Goal: Find specific page/section: Find specific page/section

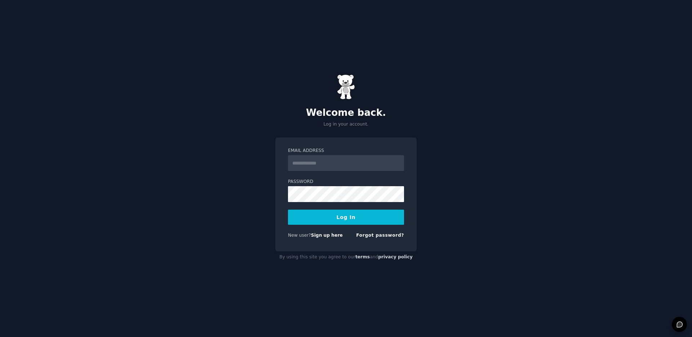
click at [342, 162] on input "Email Address" at bounding box center [346, 163] width 116 height 16
type input "**********"
click at [337, 216] on button "Log In" at bounding box center [346, 216] width 116 height 15
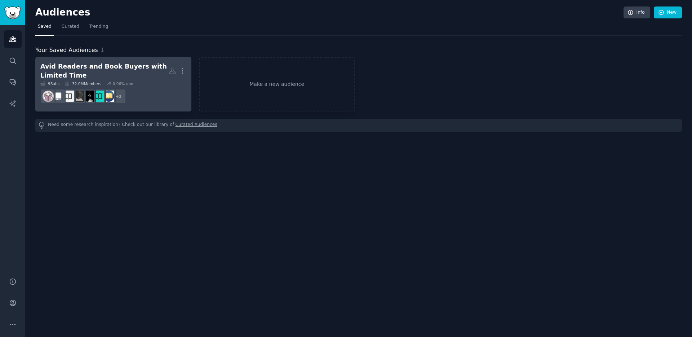
click at [115, 64] on div "Avid Readers and Book Buyers with Limited Time" at bounding box center [104, 71] width 128 height 18
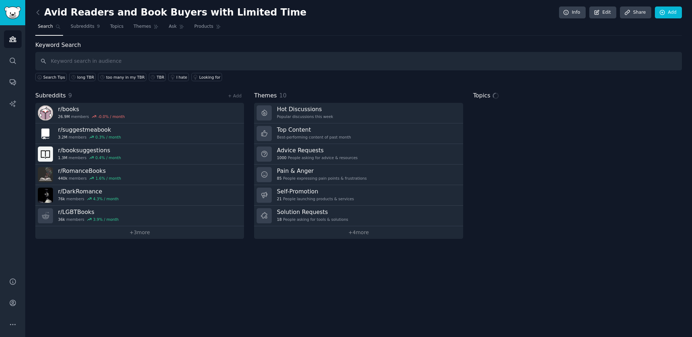
click at [197, 16] on h2 "Avid Readers and Book Buyers with Limited Time" at bounding box center [170, 13] width 271 height 12
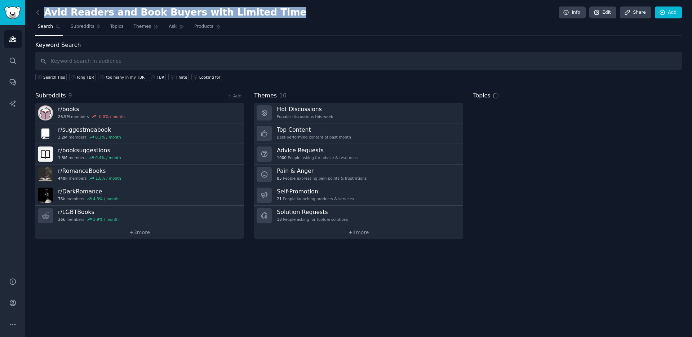
click at [197, 16] on h2 "Avid Readers and Book Buyers with Limited Time" at bounding box center [170, 13] width 271 height 12
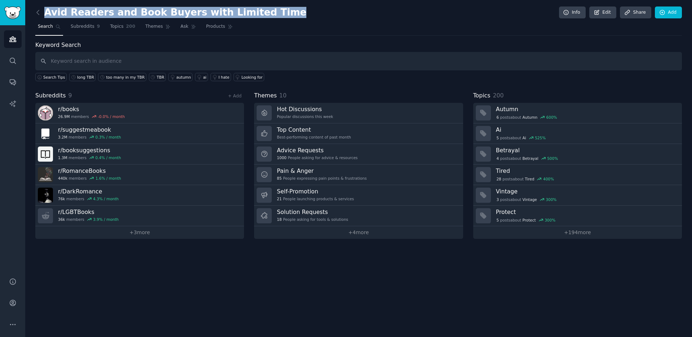
copy h2 "Avid Readers and Book Buyers with Limited Time"
